Goal: Find specific page/section: Find specific page/section

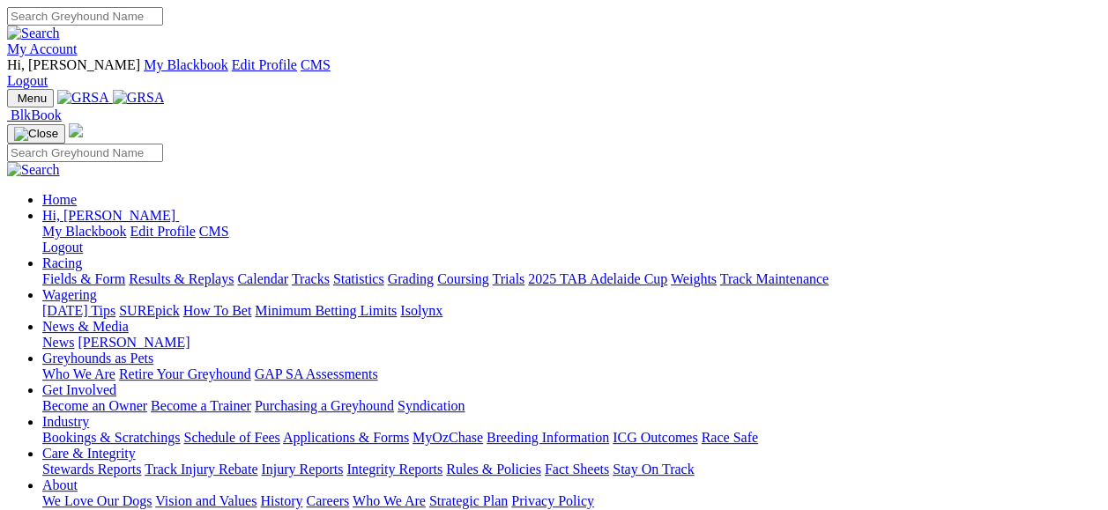
click at [84, 271] on link "Fields & Form" at bounding box center [83, 278] width 83 height 15
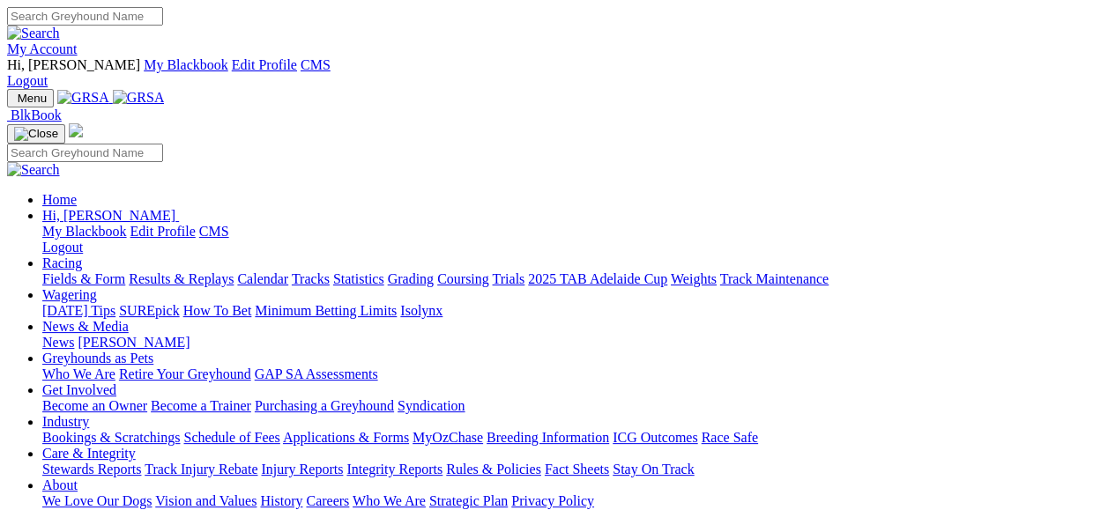
click at [78, 41] on link "My Account" at bounding box center [42, 48] width 70 height 15
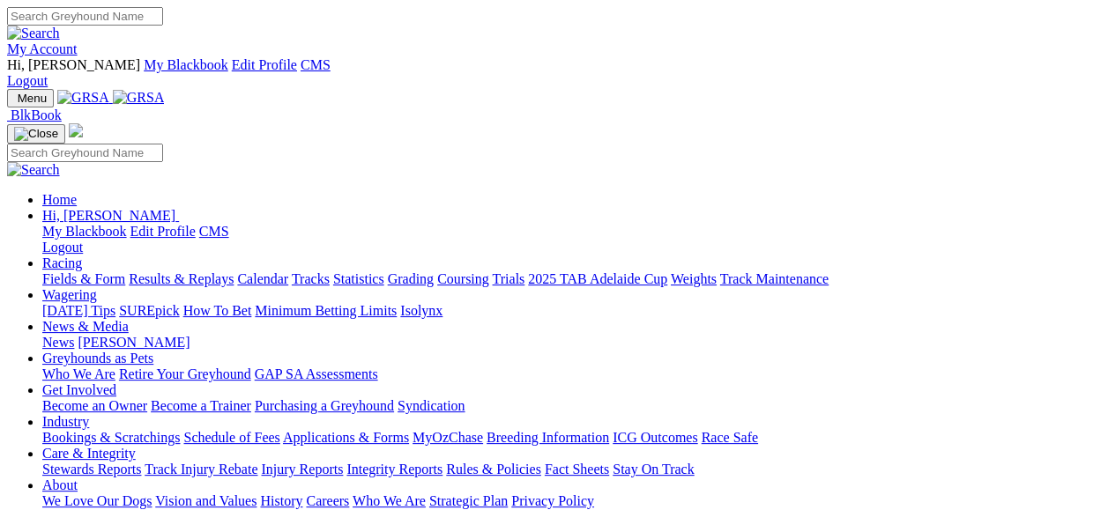
click at [89, 414] on link "Industry" at bounding box center [65, 421] width 47 height 15
click at [78, 41] on link "My Account" at bounding box center [42, 48] width 70 height 15
